Goal: Find specific page/section: Find specific page/section

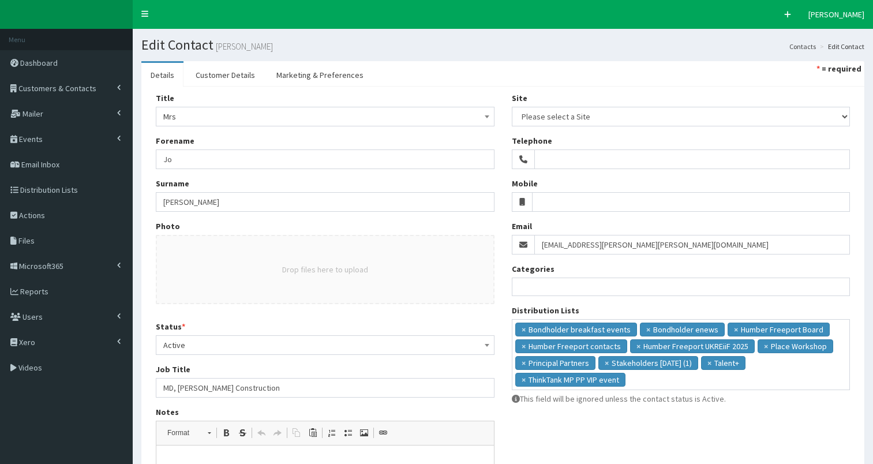
select select
click at [69, 87] on span "Customers & Contacts" at bounding box center [57, 88] width 78 height 10
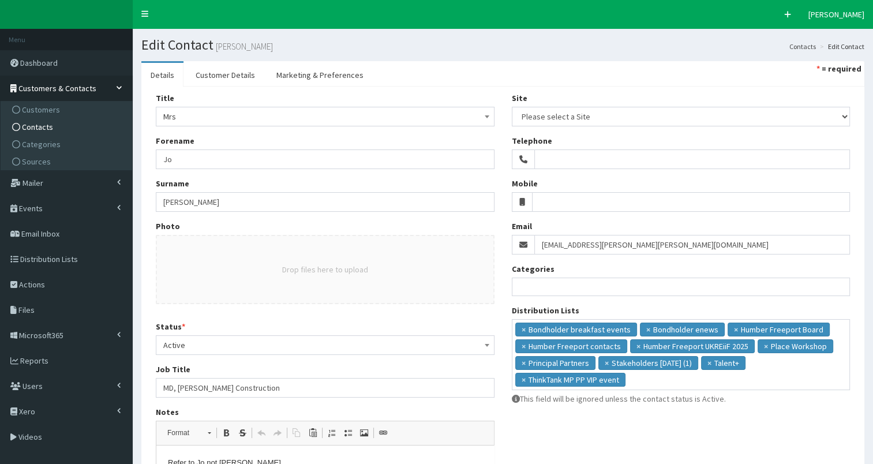
click at [62, 126] on link "Contacts" at bounding box center [67, 126] width 129 height 17
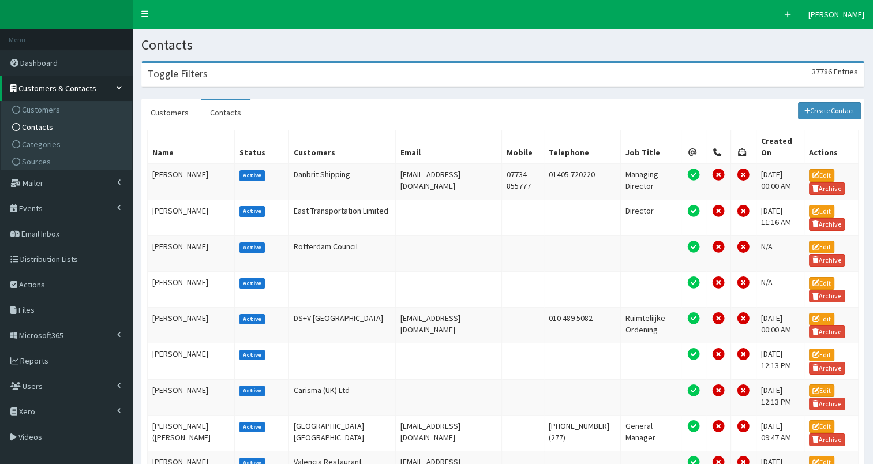
click at [232, 73] on div "Toggle Filters 37786 Entries" at bounding box center [503, 75] width 722 height 24
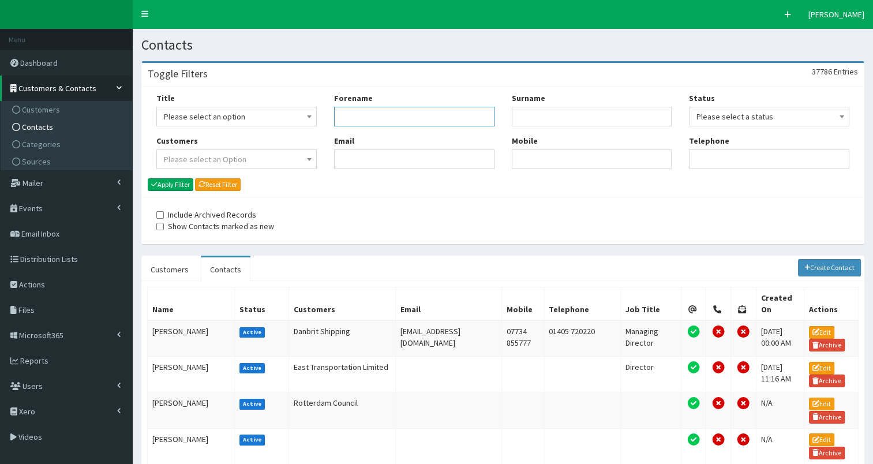
click at [365, 122] on input "Forename" at bounding box center [414, 117] width 160 height 20
type input "emma"
type input "bush"
click at [173, 180] on button "Apply Filter" at bounding box center [171, 184] width 46 height 13
